Goal: Check status: Check status

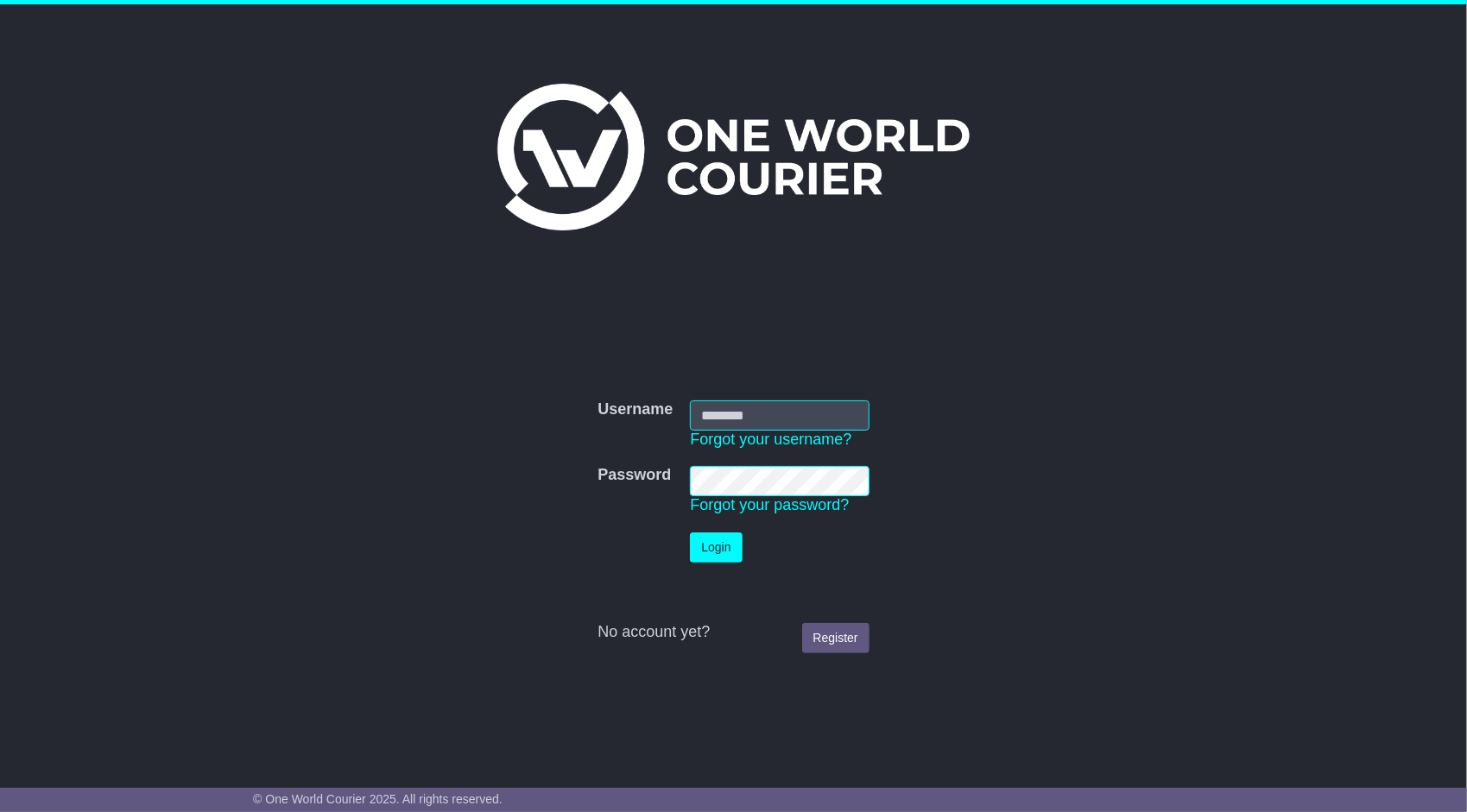
type input "**********"
click at [709, 547] on button "Login" at bounding box center [716, 548] width 52 height 30
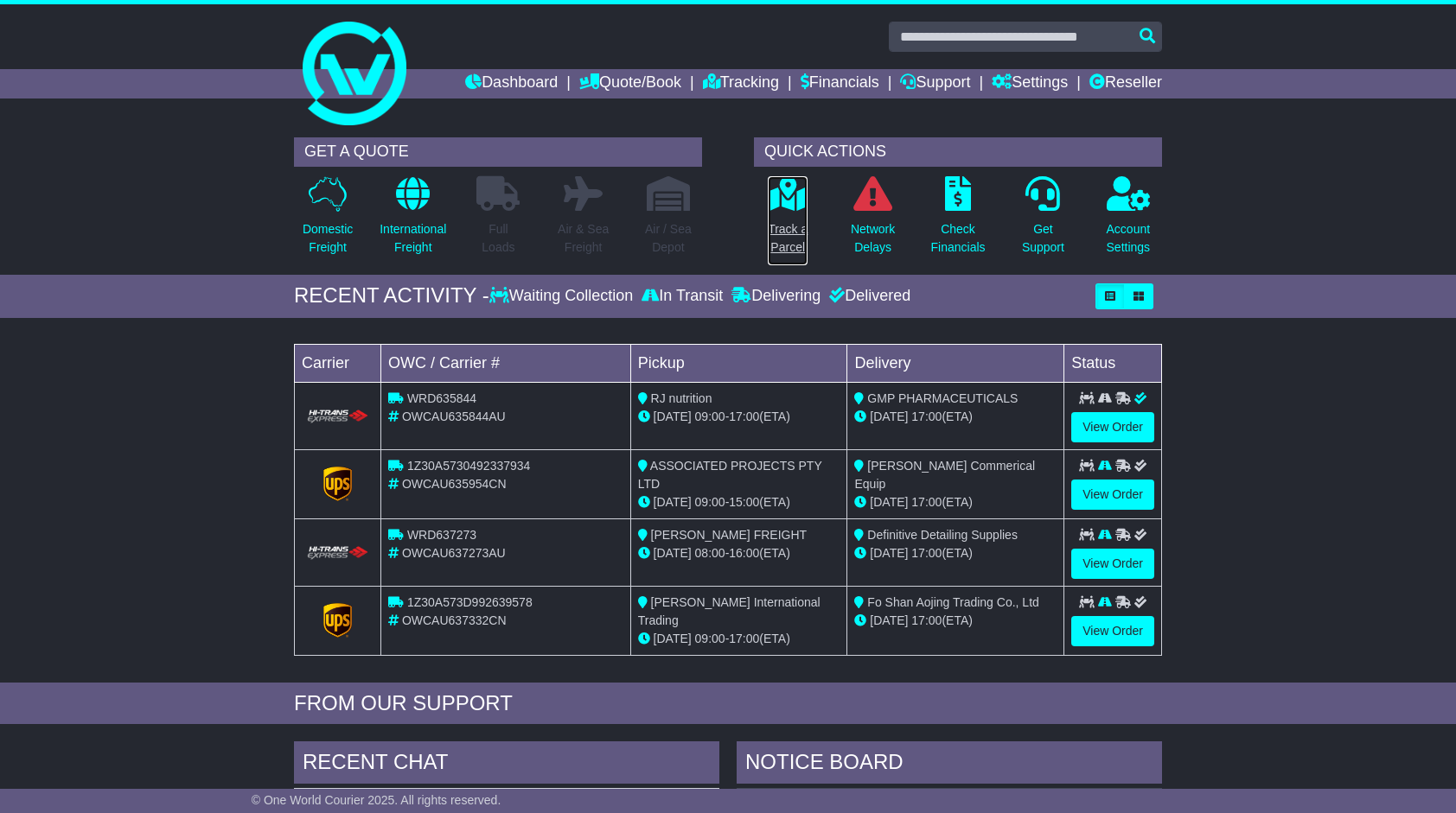
click at [793, 212] on link "Track a Parcel" at bounding box center [787, 221] width 41 height 91
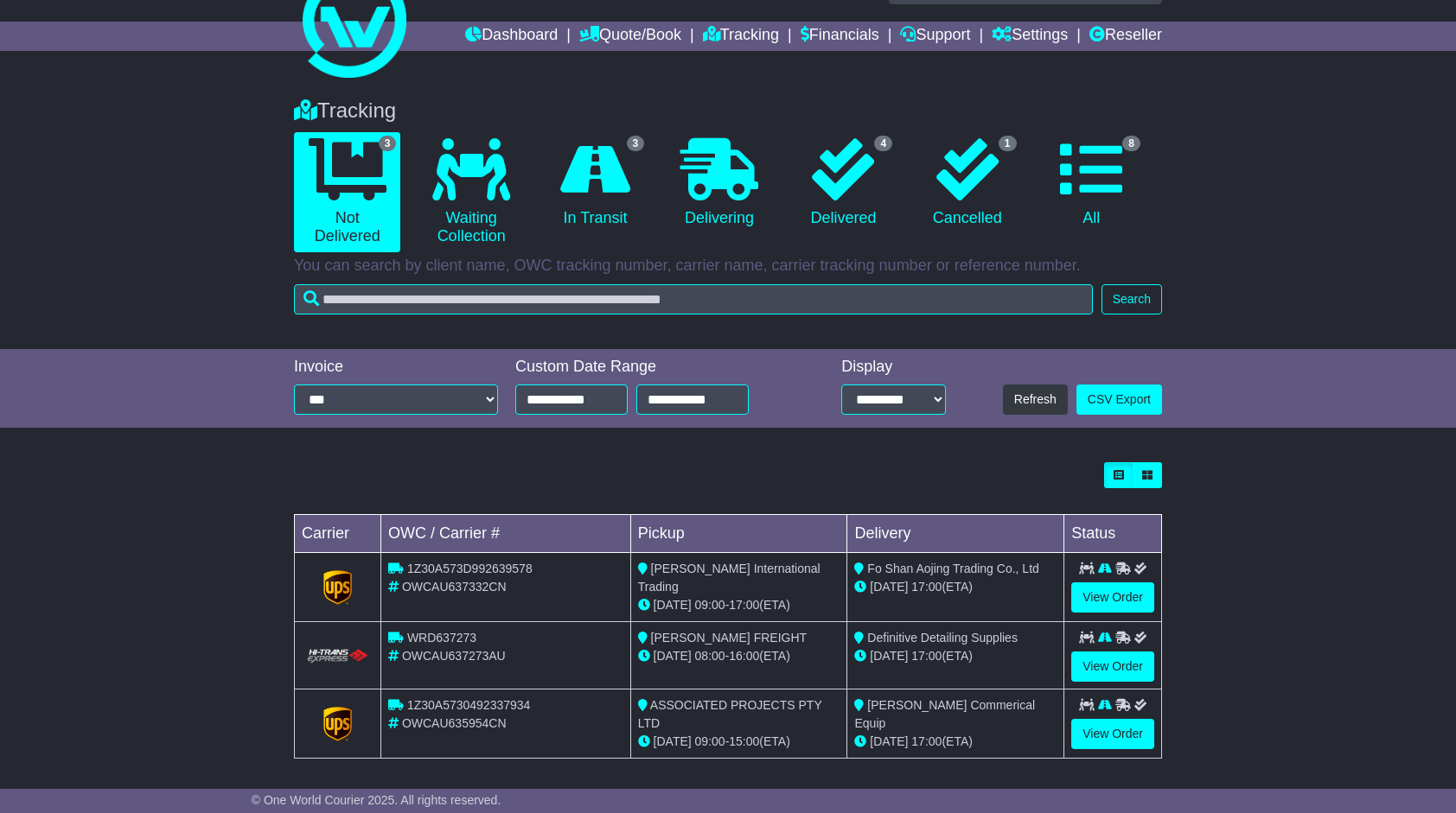
scroll to position [48, 0]
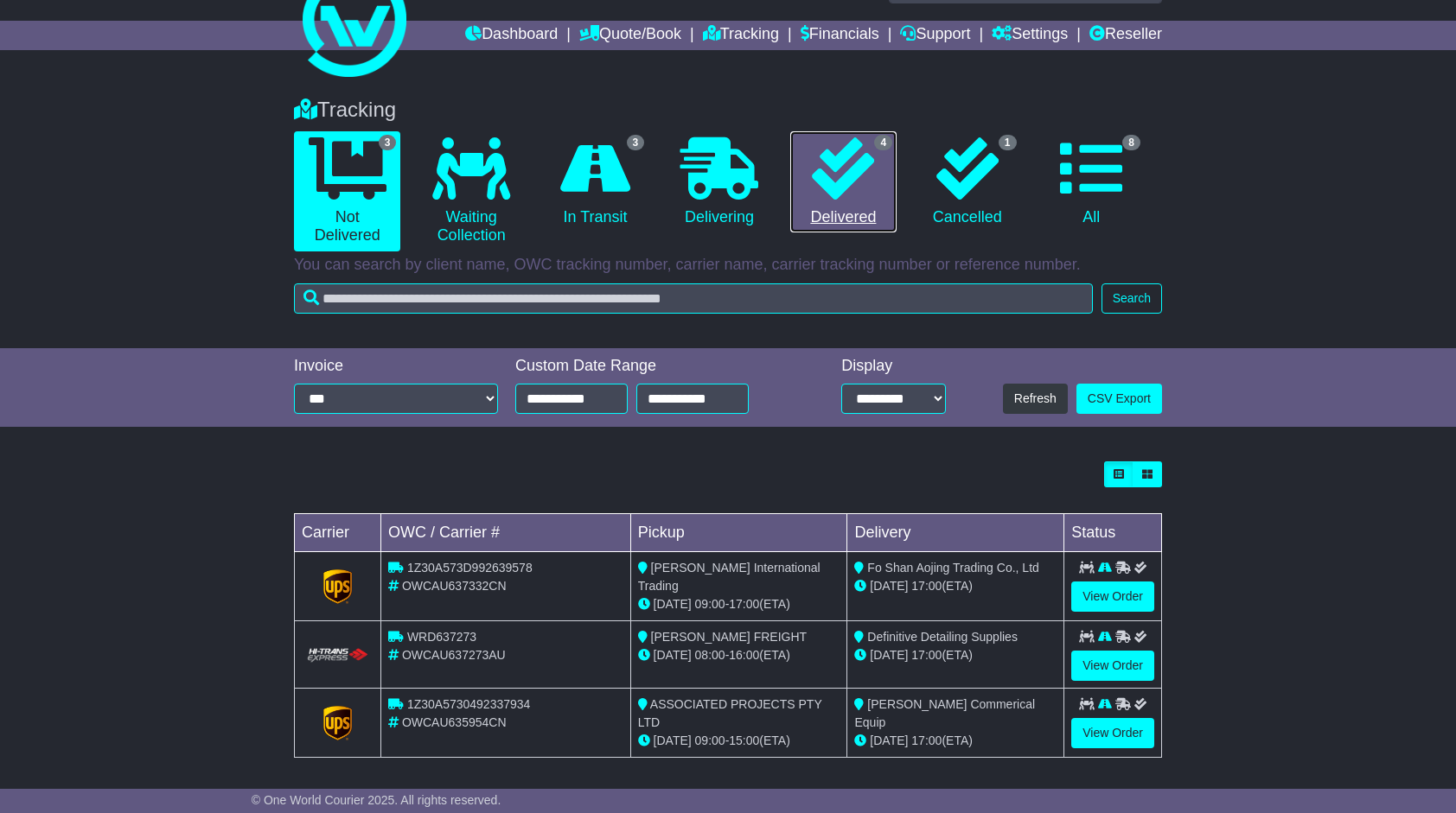
click at [851, 194] on icon at bounding box center [842, 168] width 62 height 62
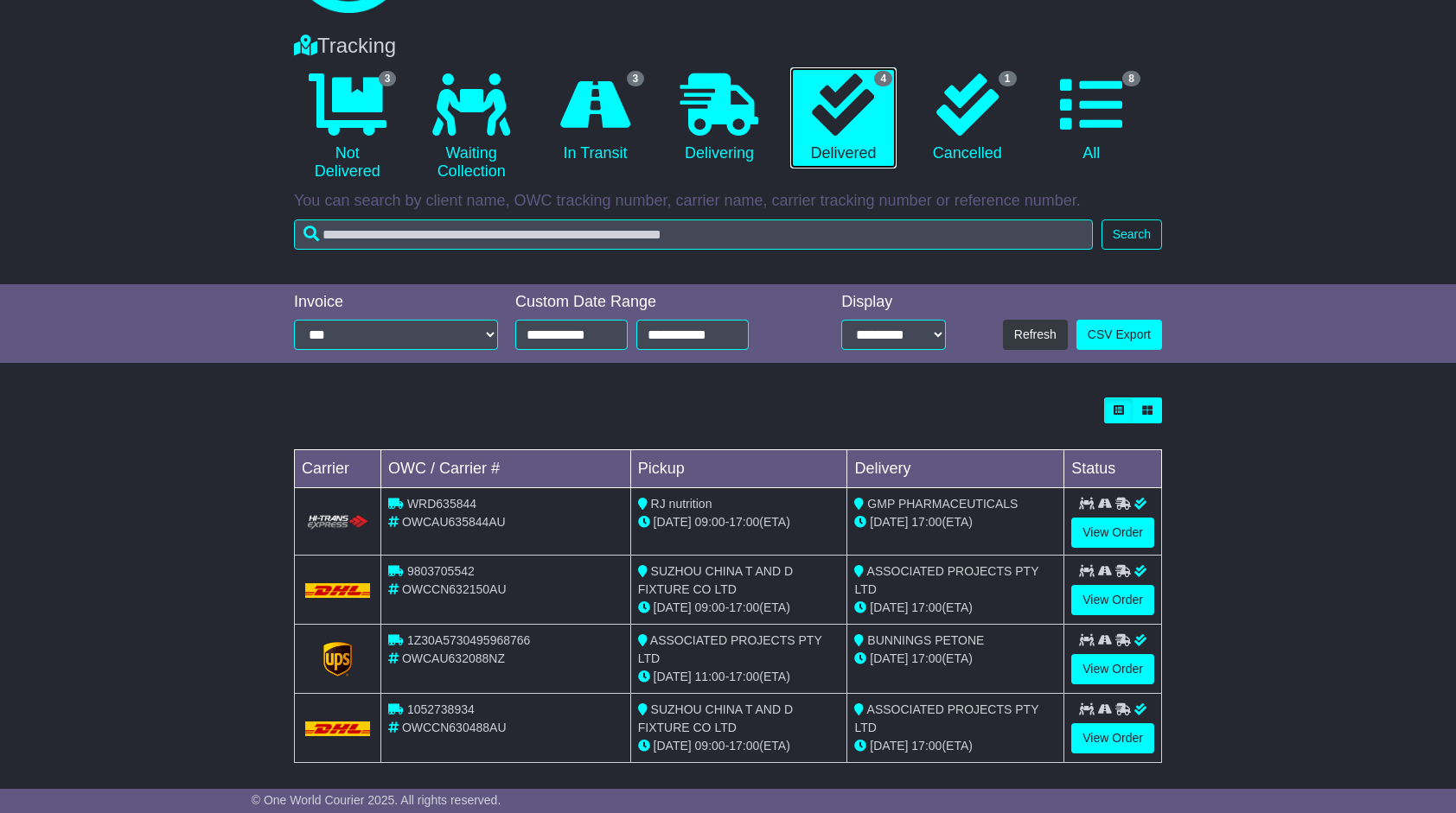
scroll to position [117, 0]
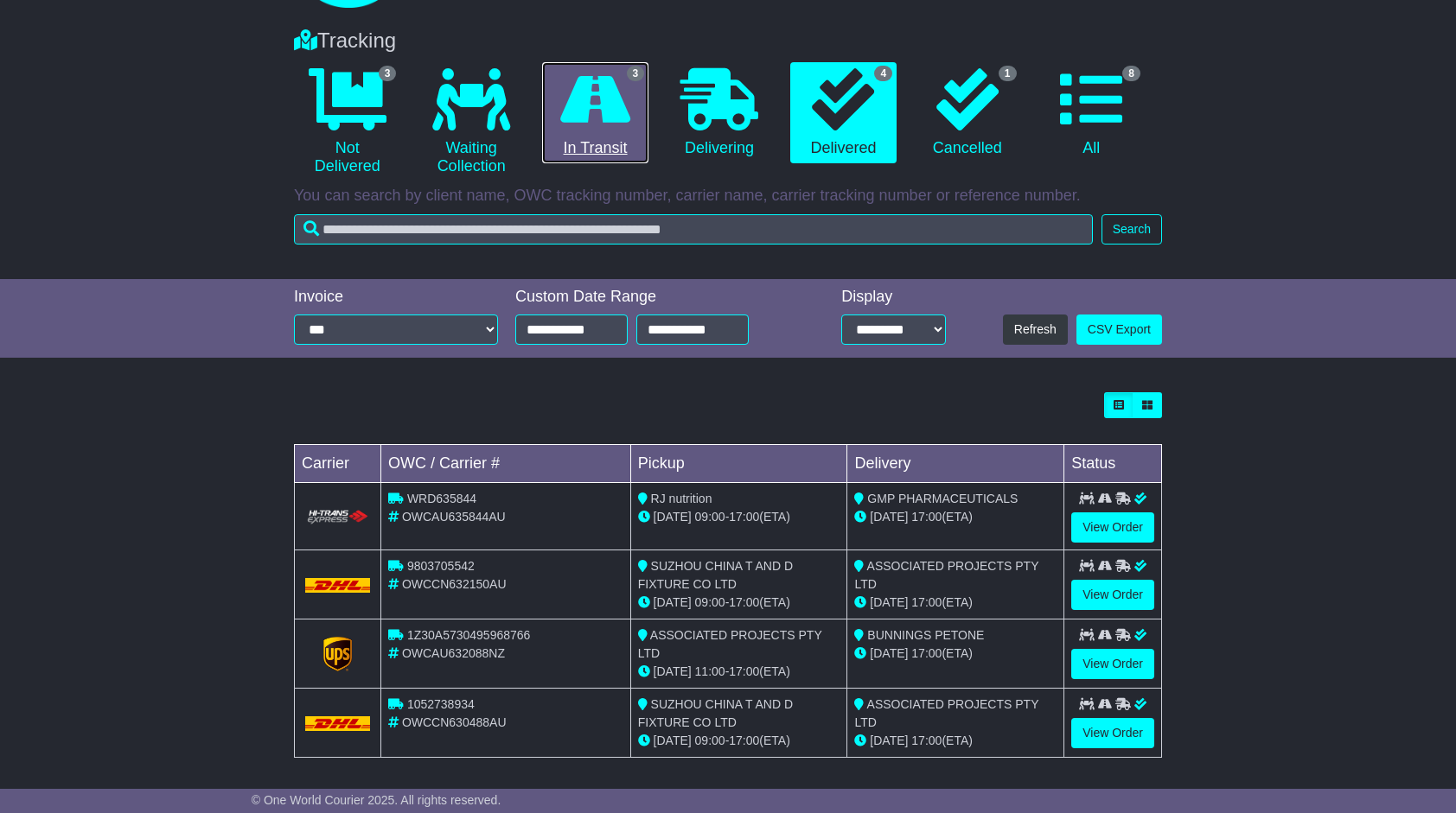
click at [618, 124] on icon at bounding box center [595, 99] width 70 height 62
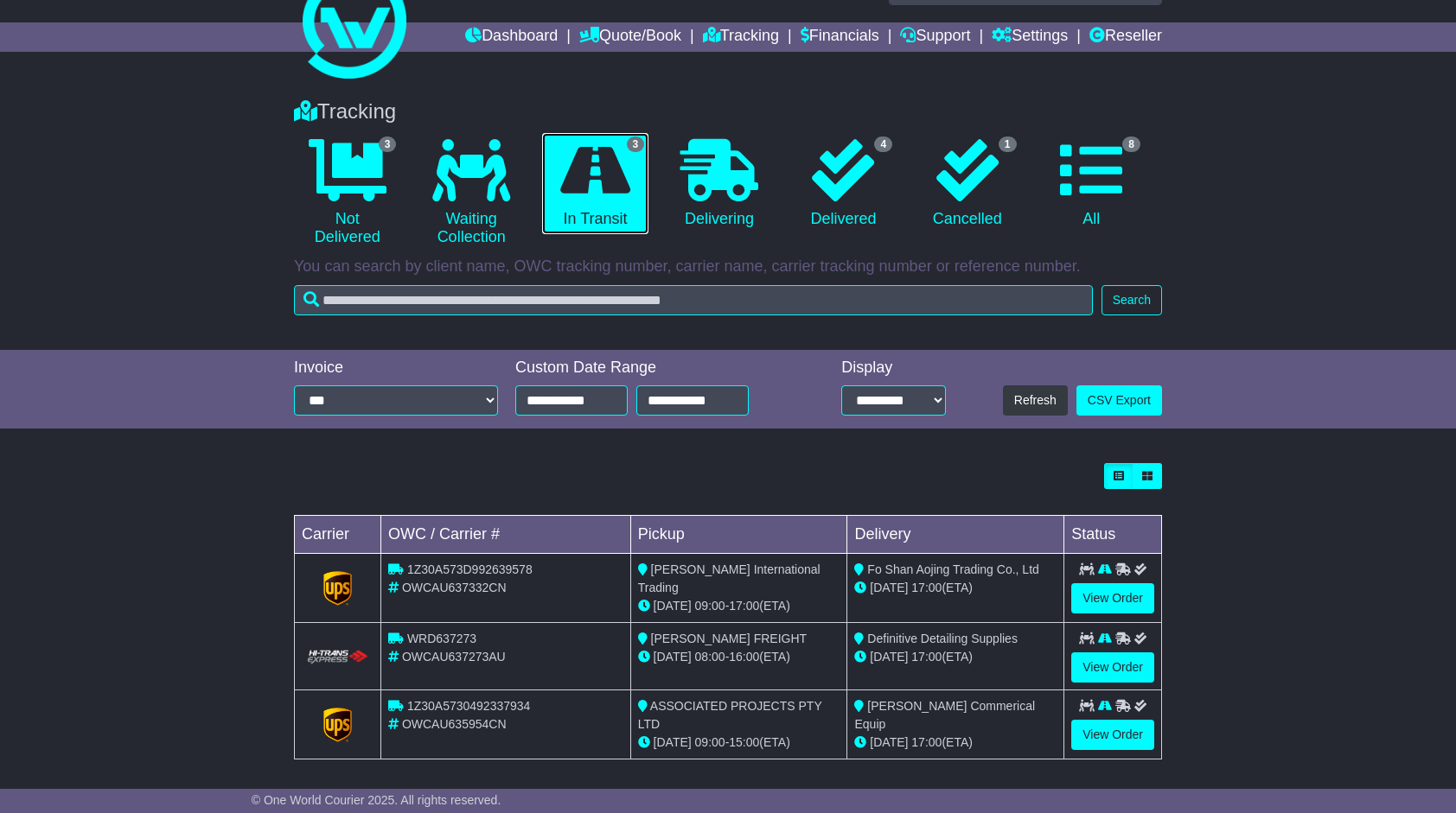
scroll to position [48, 0]
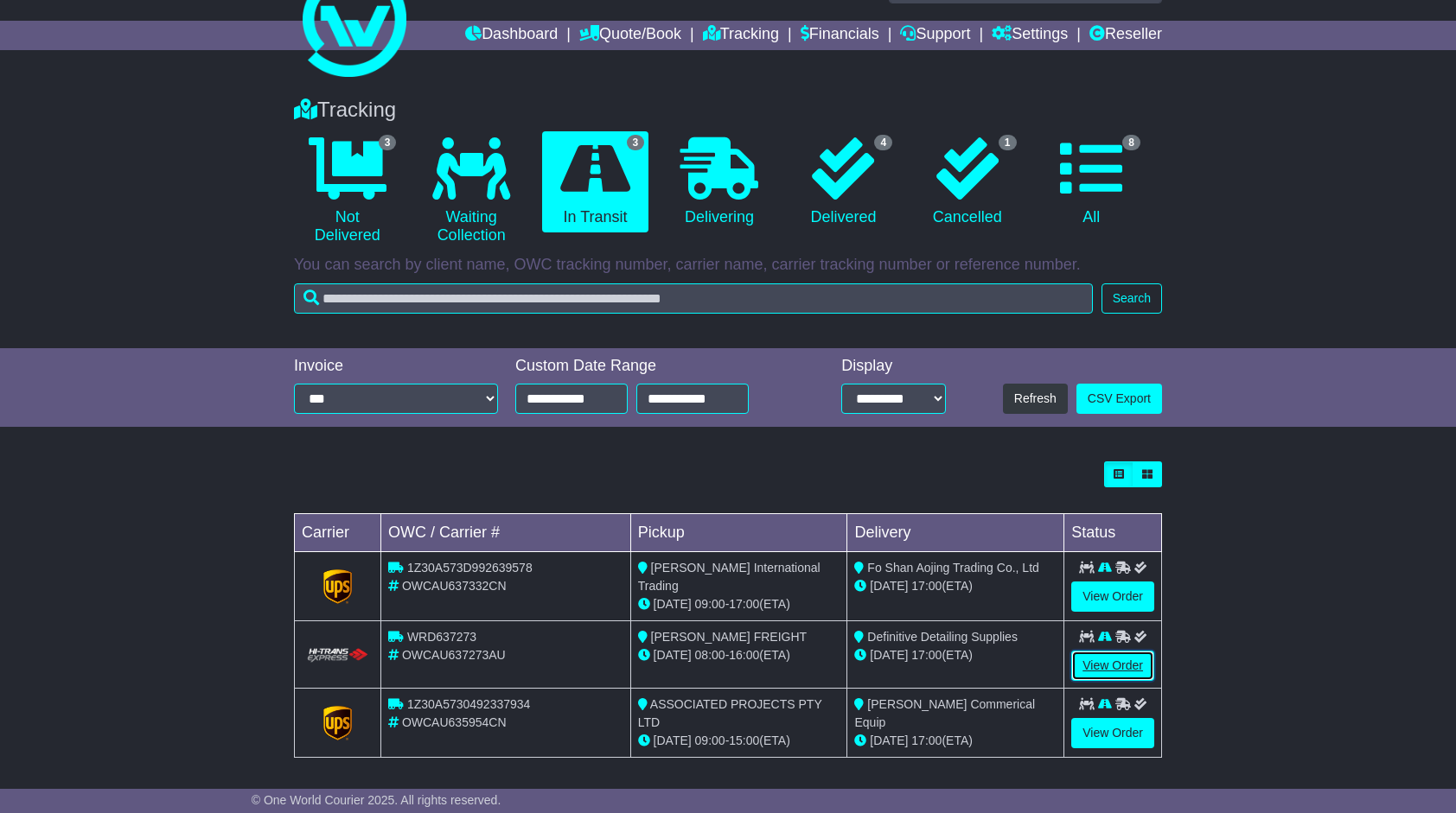
click at [1116, 662] on link "View Order" at bounding box center [1113, 666] width 83 height 30
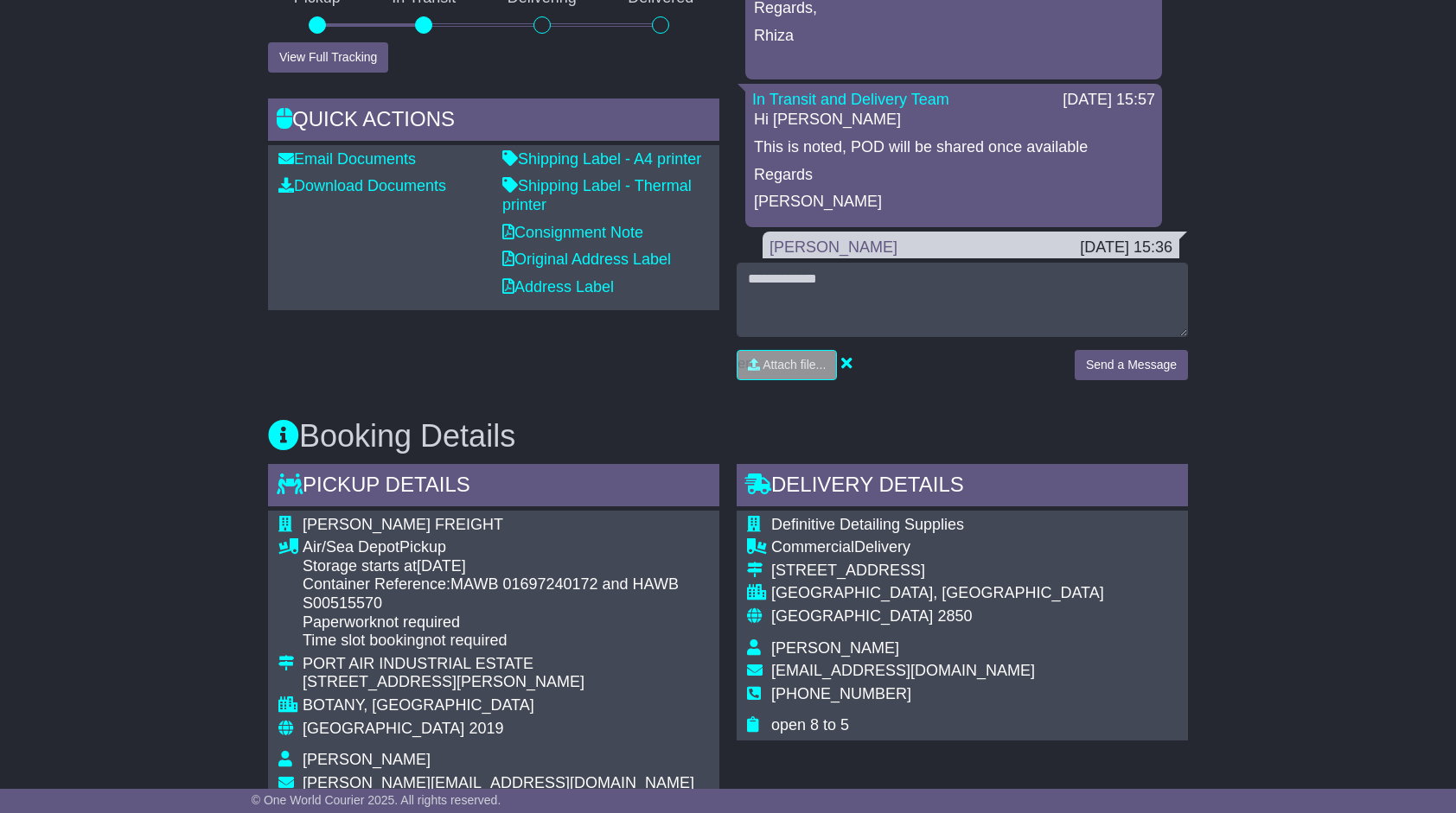
scroll to position [346, 0]
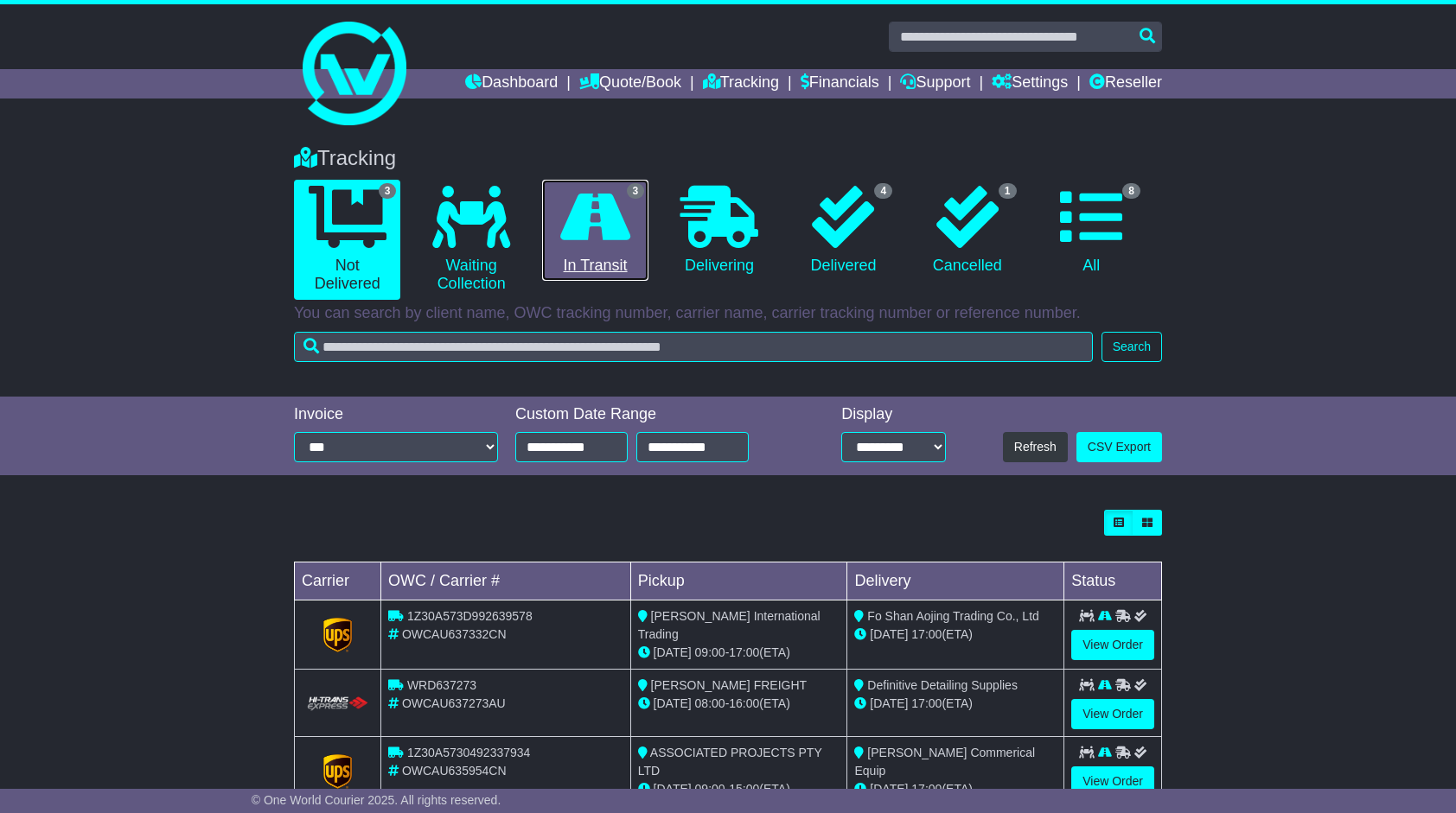
click at [603, 244] on icon at bounding box center [595, 216] width 70 height 62
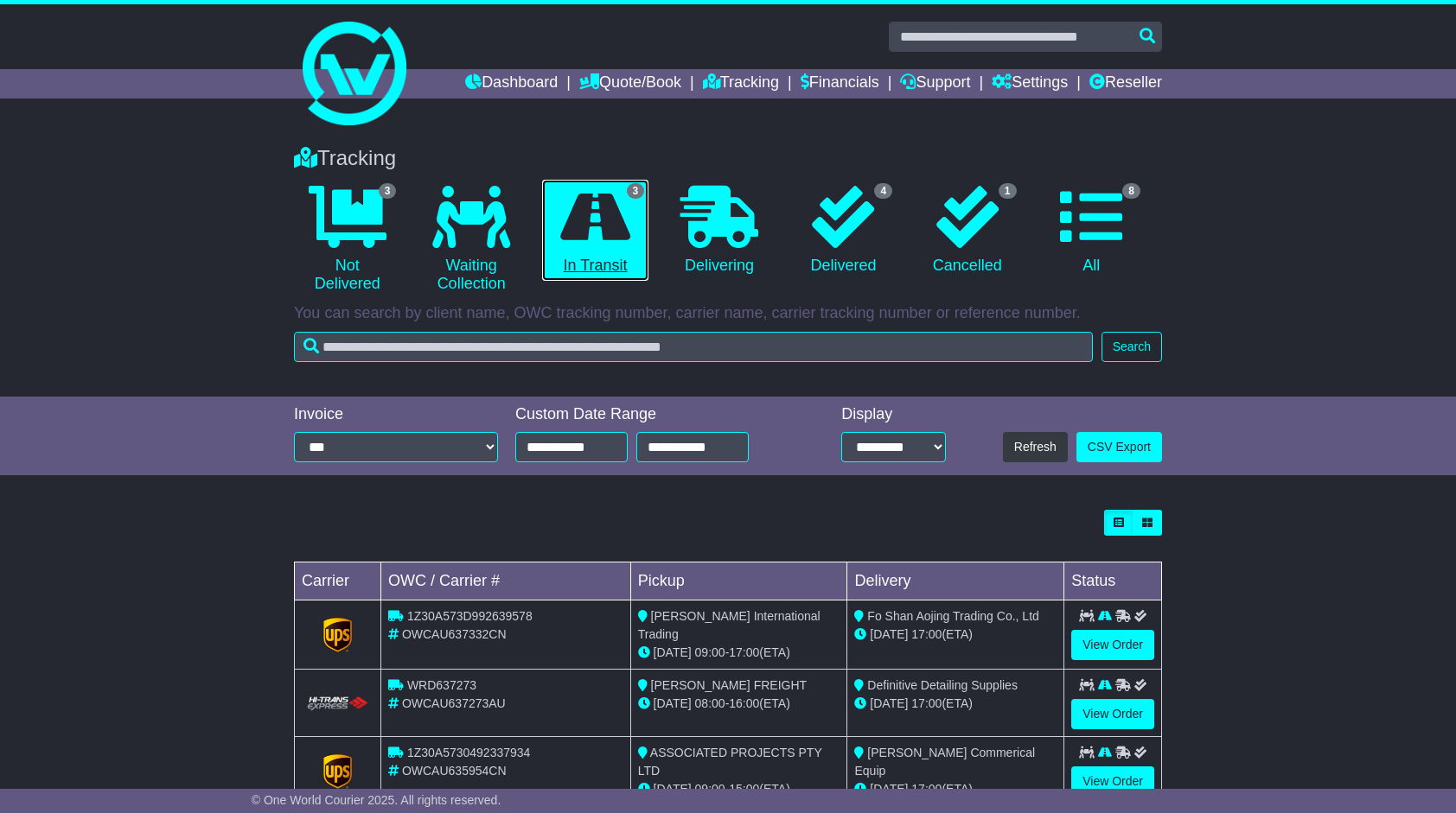
scroll to position [48, 0]
